Goal: Contribute content: Add original content to the website for others to see

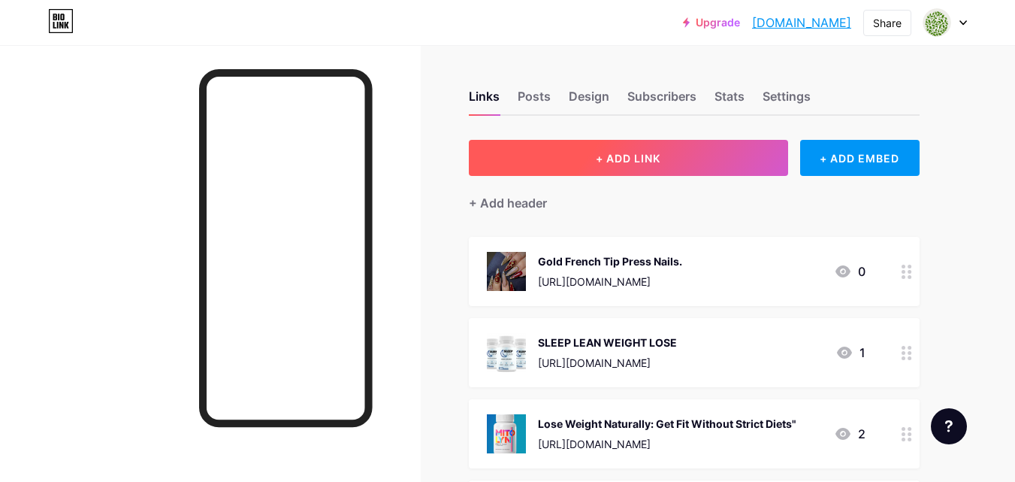
click at [615, 156] on span "+ ADD LINK" at bounding box center [628, 158] width 65 height 13
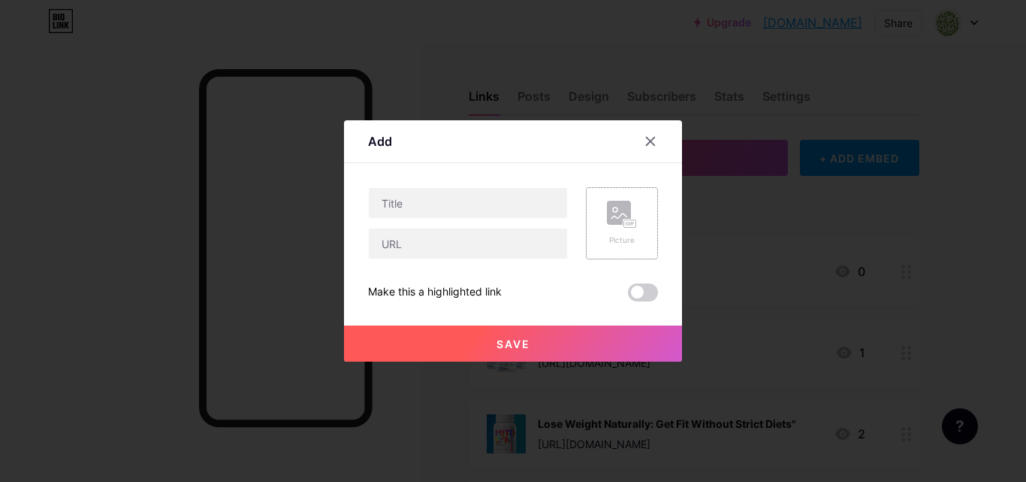
click at [632, 234] on div "Picture" at bounding box center [622, 223] width 30 height 45
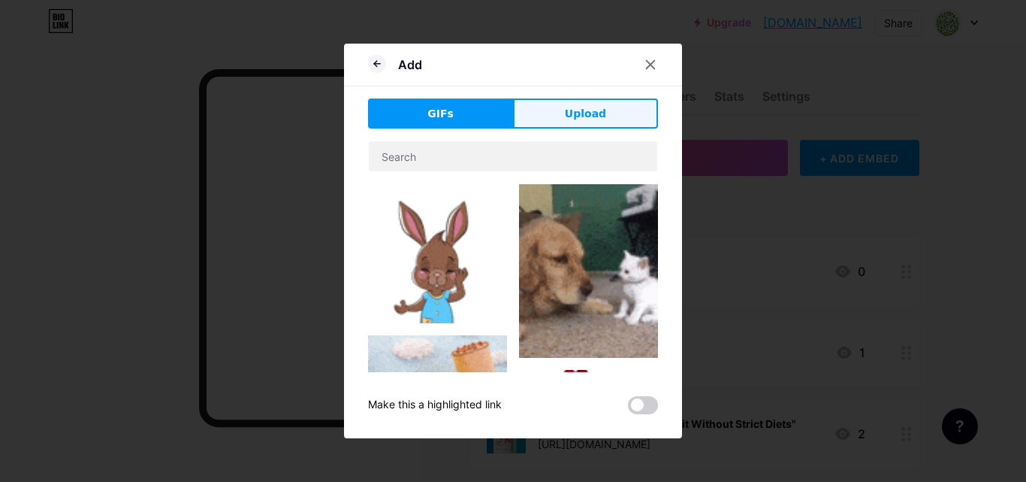
click at [572, 122] on button "Upload" at bounding box center [585, 113] width 145 height 30
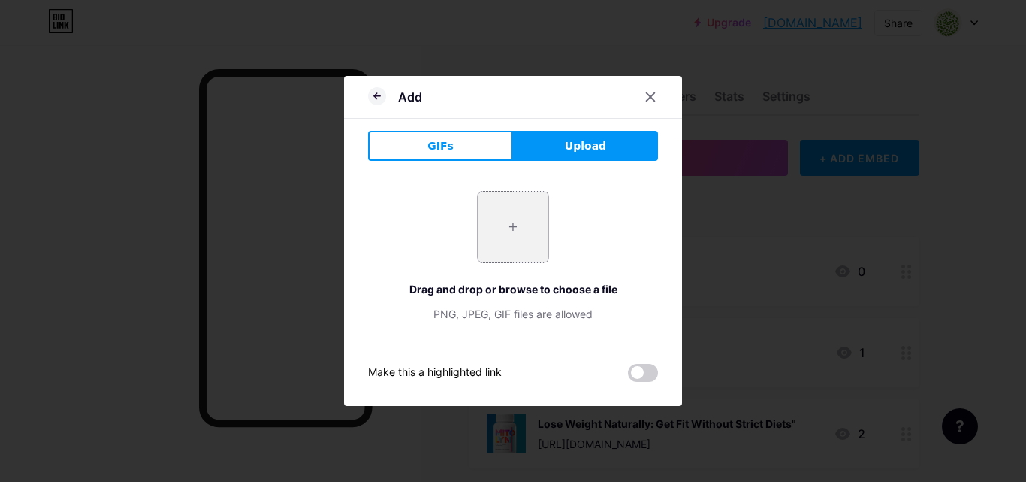
click at [521, 230] on input "file" at bounding box center [513, 227] width 71 height 71
click at [524, 219] on input "file" at bounding box center [513, 227] width 71 height 71
click at [647, 99] on icon at bounding box center [651, 97] width 12 height 12
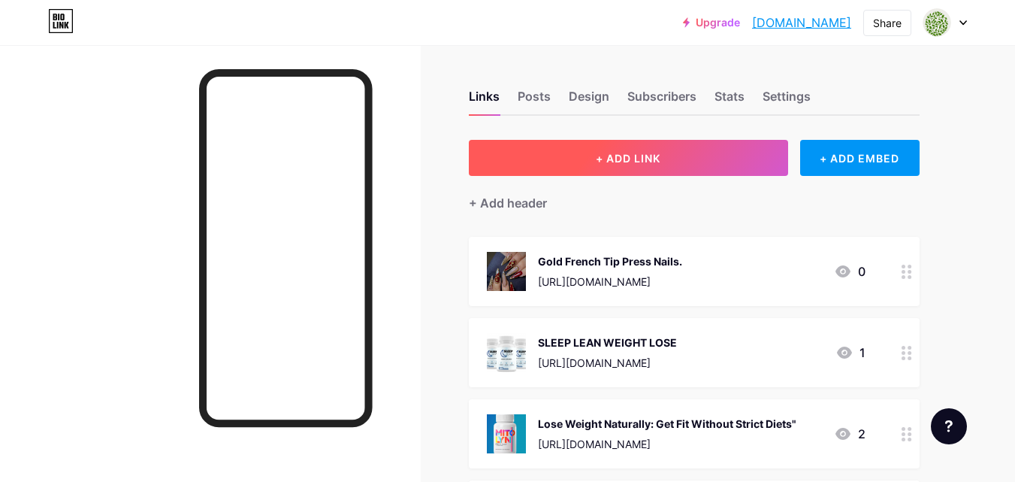
click at [606, 161] on span "+ ADD LINK" at bounding box center [628, 158] width 65 height 13
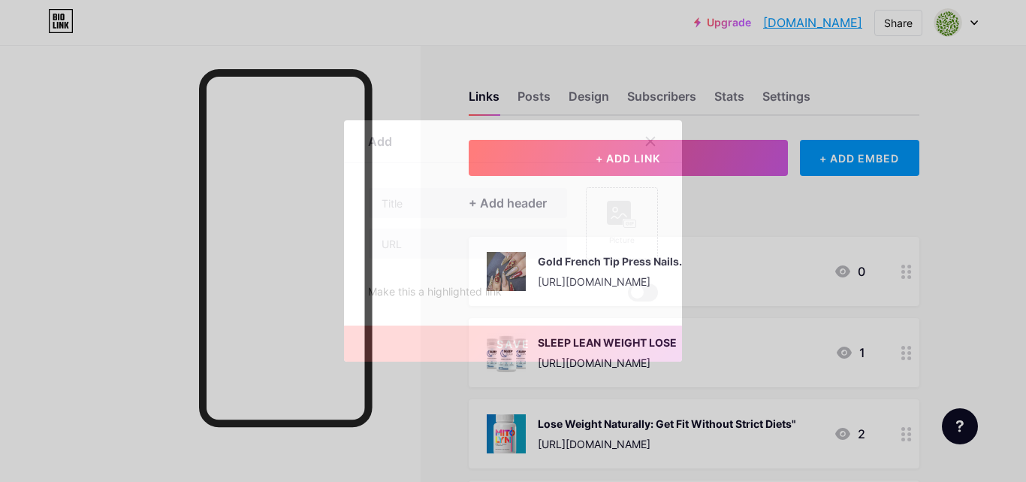
click at [617, 204] on rect at bounding box center [619, 213] width 24 height 24
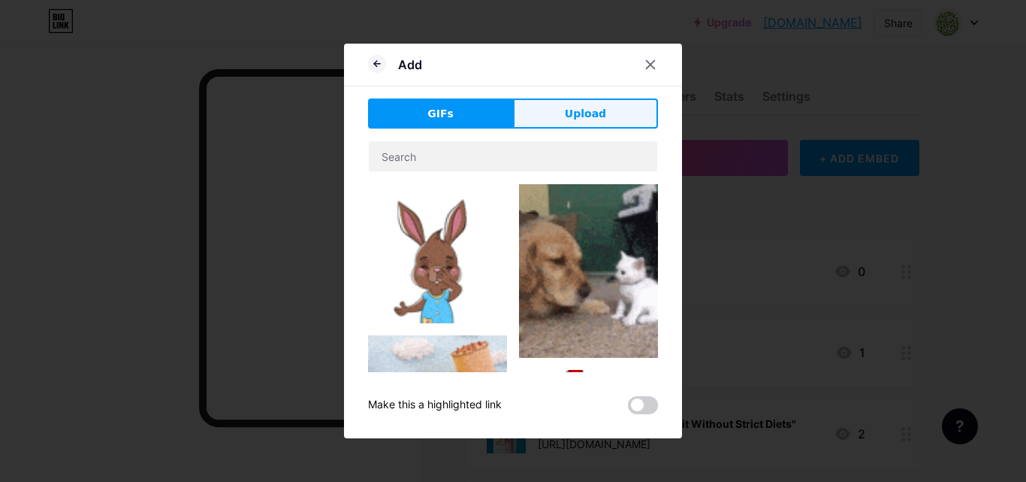
click at [574, 116] on span "Upload" at bounding box center [585, 114] width 41 height 16
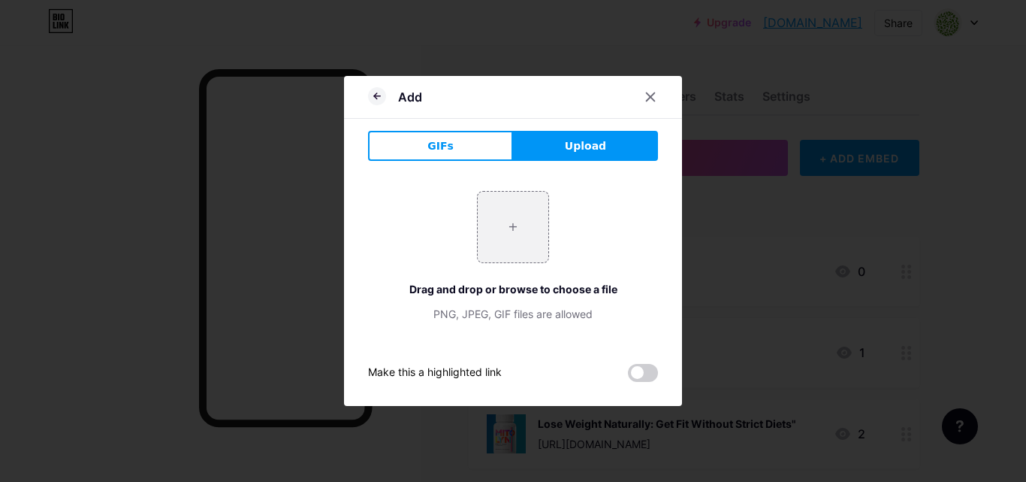
click at [598, 147] on span "Upload" at bounding box center [585, 146] width 41 height 16
click at [524, 219] on input "file" at bounding box center [513, 227] width 71 height 71
type input "C:\fakepath\WhatsApp Image [DATE] at 15.38.48_3b091c92.jpg"
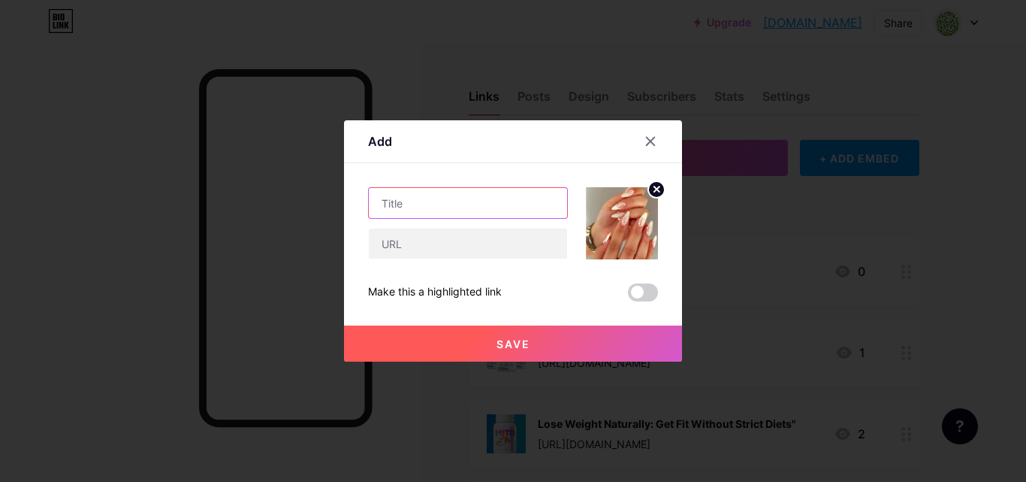
click at [431, 193] on input "text" at bounding box center [468, 203] width 198 height 30
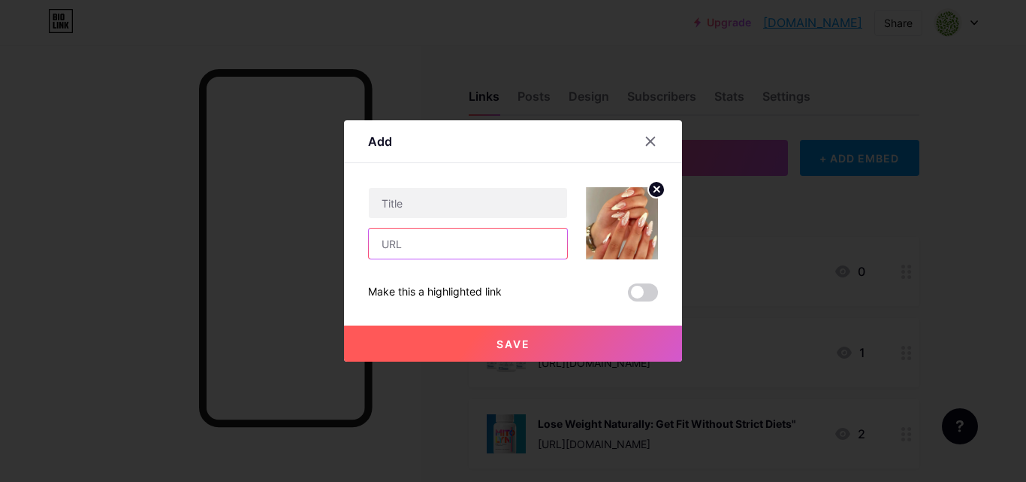
click at [412, 235] on input "text" at bounding box center [468, 243] width 198 height 30
click at [402, 246] on input "text" at bounding box center [468, 243] width 198 height 30
paste input "[URL][DOMAIN_NAME]"
type input "[URL][DOMAIN_NAME]"
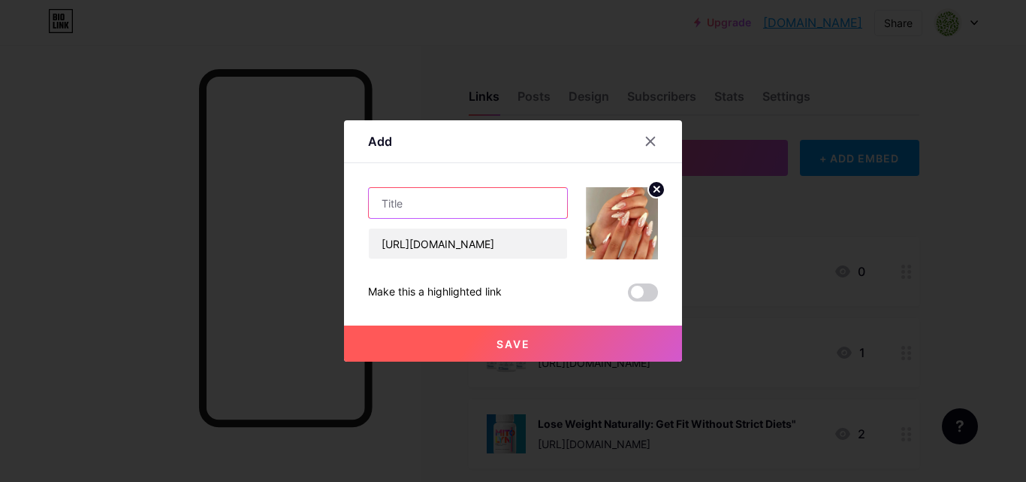
click at [412, 195] on input "text" at bounding box center [468, 203] width 198 height 30
click at [409, 198] on input "text" at bounding box center [468, 203] width 198 height 30
paste input "Acrylic Shell Design Press-On Nails"
type input "Acrylic Shell Design Press-On Nails"
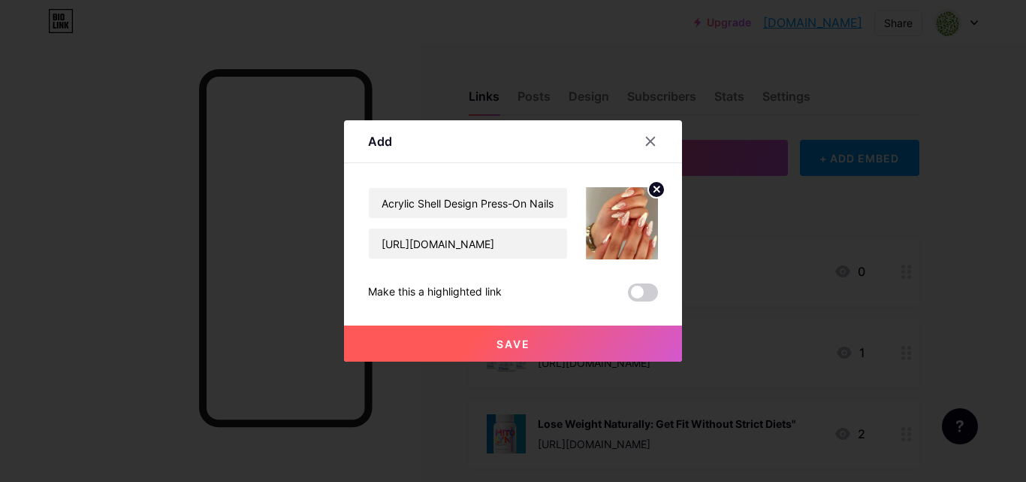
click at [489, 349] on button "Save" at bounding box center [513, 343] width 338 height 36
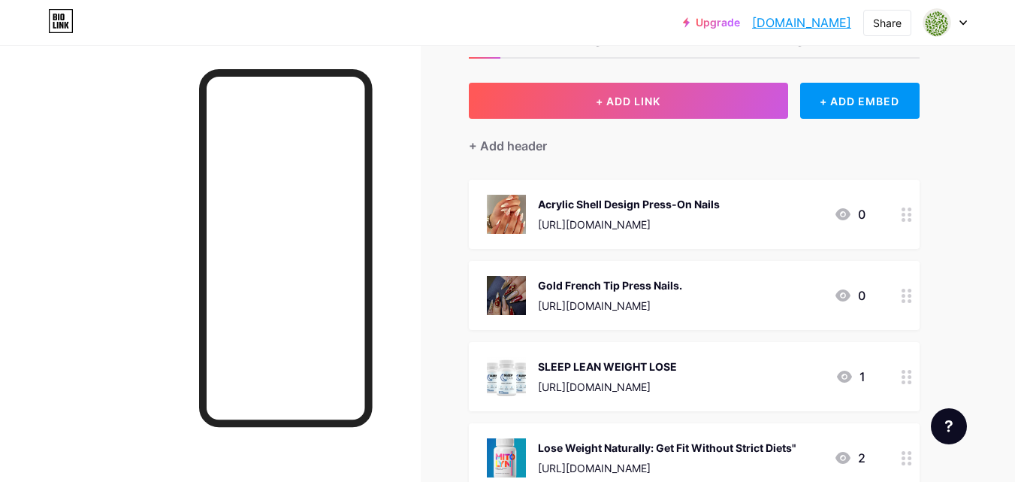
scroll to position [43, 0]
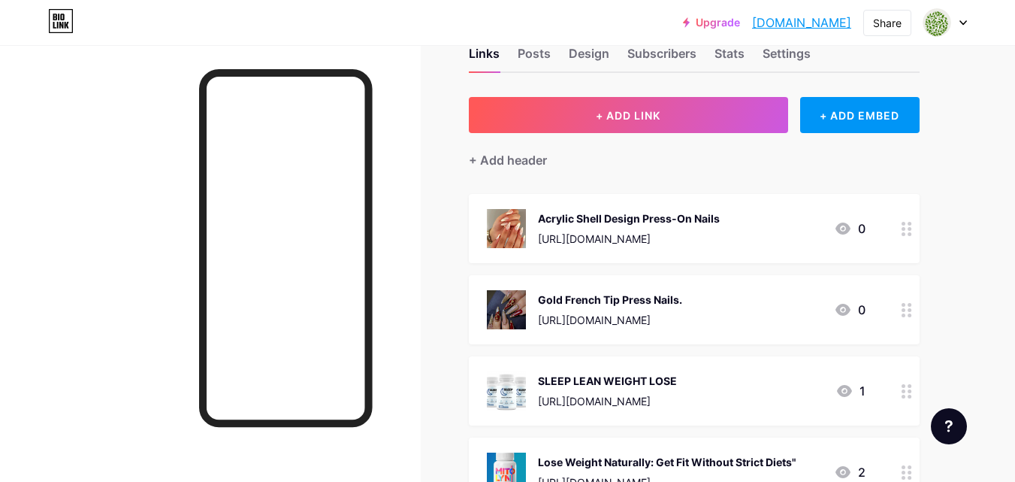
click at [601, 228] on div "Acrylic Shell Design Press-On Nails [URL][DOMAIN_NAME]" at bounding box center [629, 228] width 182 height 39
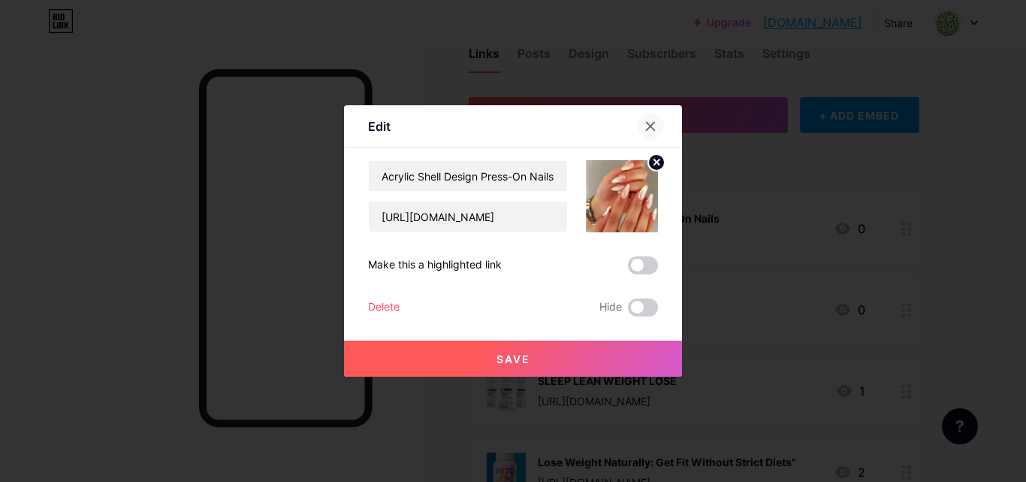
click at [645, 129] on icon at bounding box center [651, 126] width 12 height 12
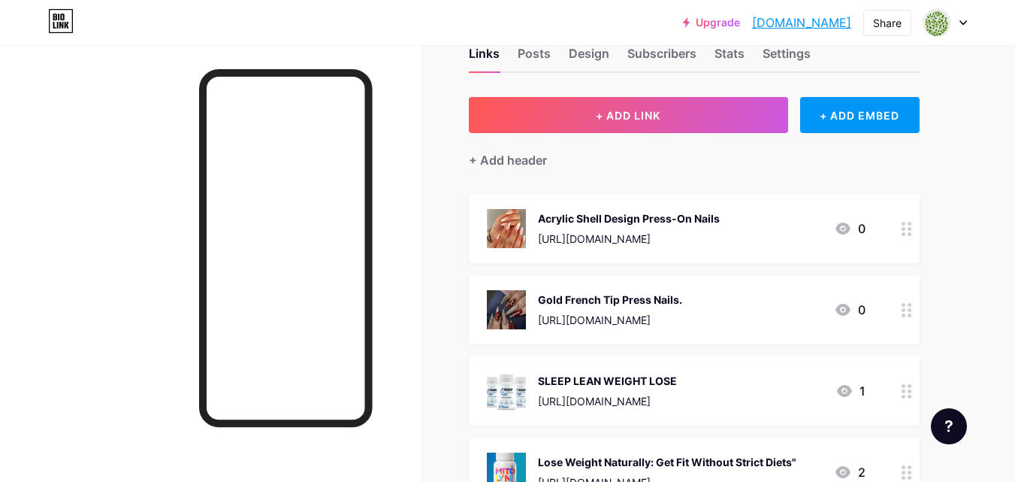
click at [907, 255] on div at bounding box center [907, 228] width 26 height 69
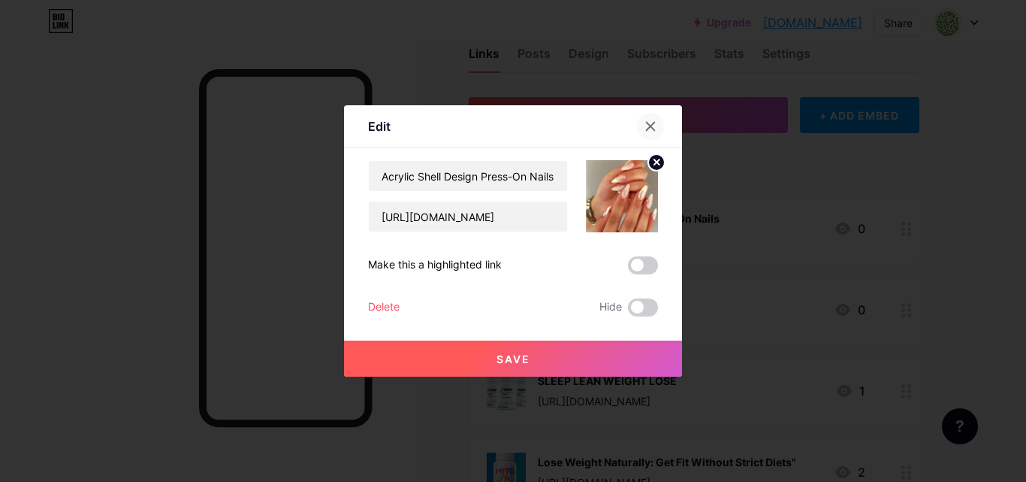
click at [650, 128] on icon at bounding box center [651, 126] width 8 height 8
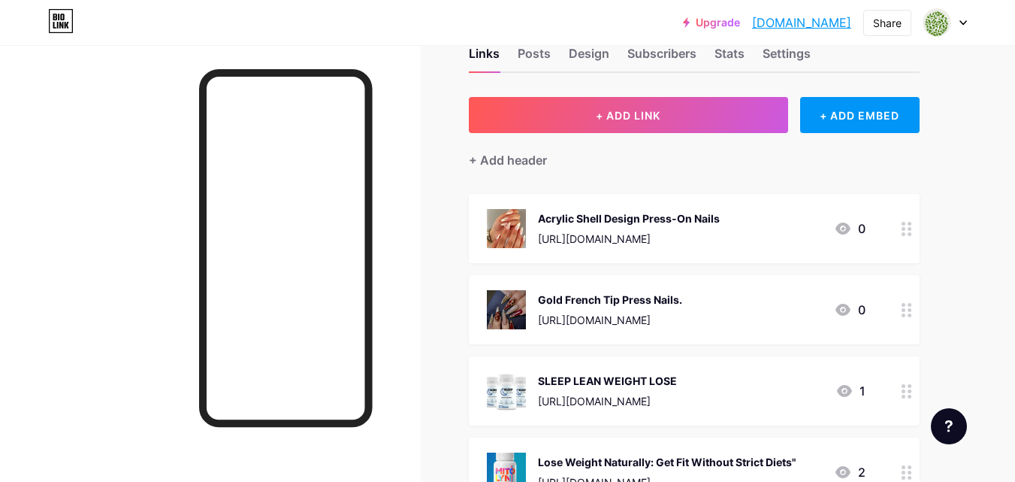
click at [569, 241] on div "[URL][DOMAIN_NAME]" at bounding box center [629, 239] width 182 height 16
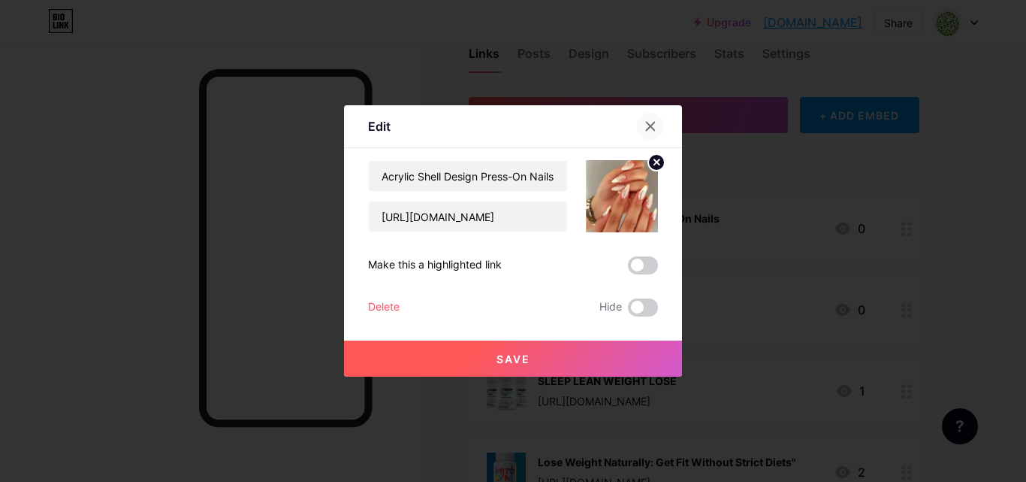
click at [649, 126] on icon at bounding box center [651, 126] width 12 height 12
